Goal: Navigation & Orientation: Understand site structure

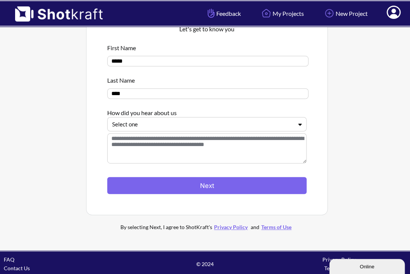
scroll to position [50, 0]
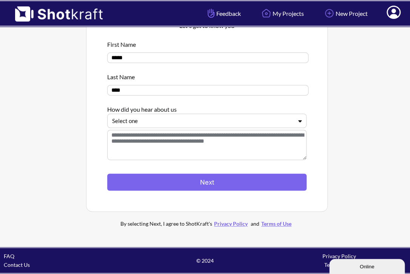
click at [262, 125] on div at bounding box center [202, 121] width 181 height 9
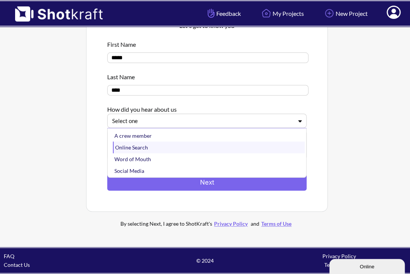
click at [249, 150] on div "Online Search" at bounding box center [209, 148] width 192 height 12
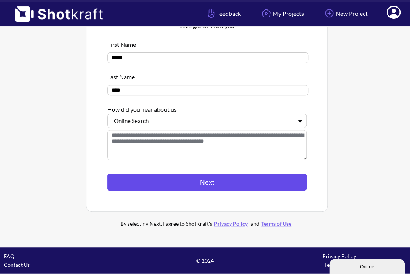
click at [228, 186] on button "Next" at bounding box center [207, 182] width 200 height 17
